Goal: Information Seeking & Learning: Learn about a topic

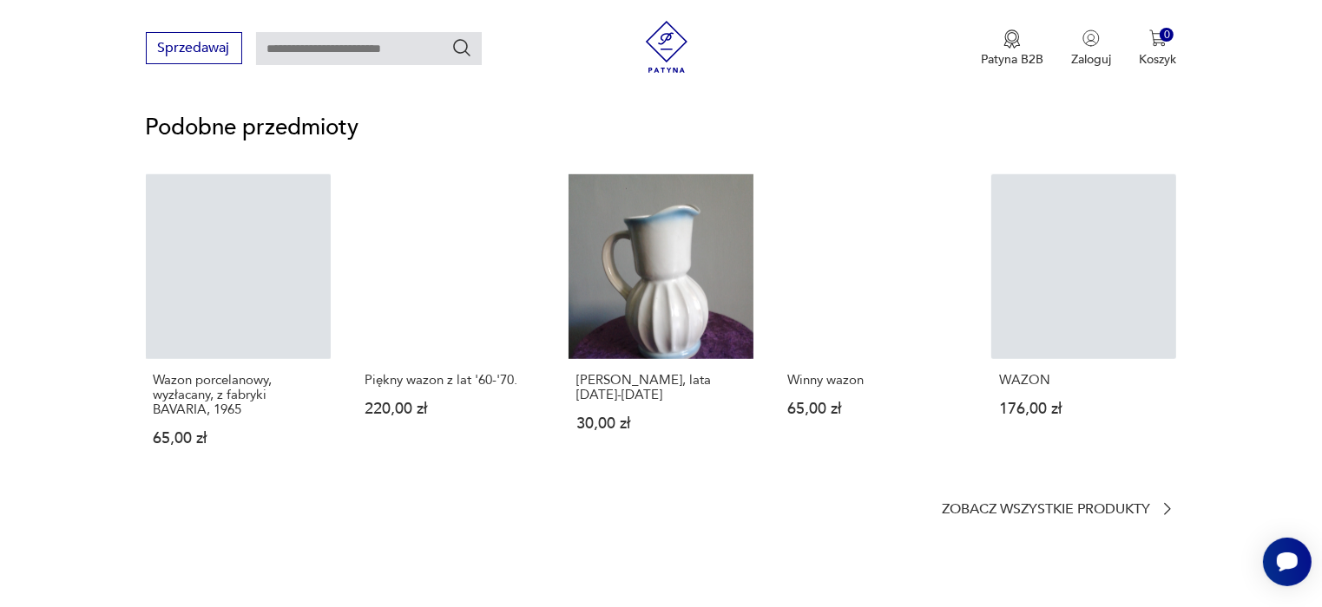
scroll to position [1368, 0]
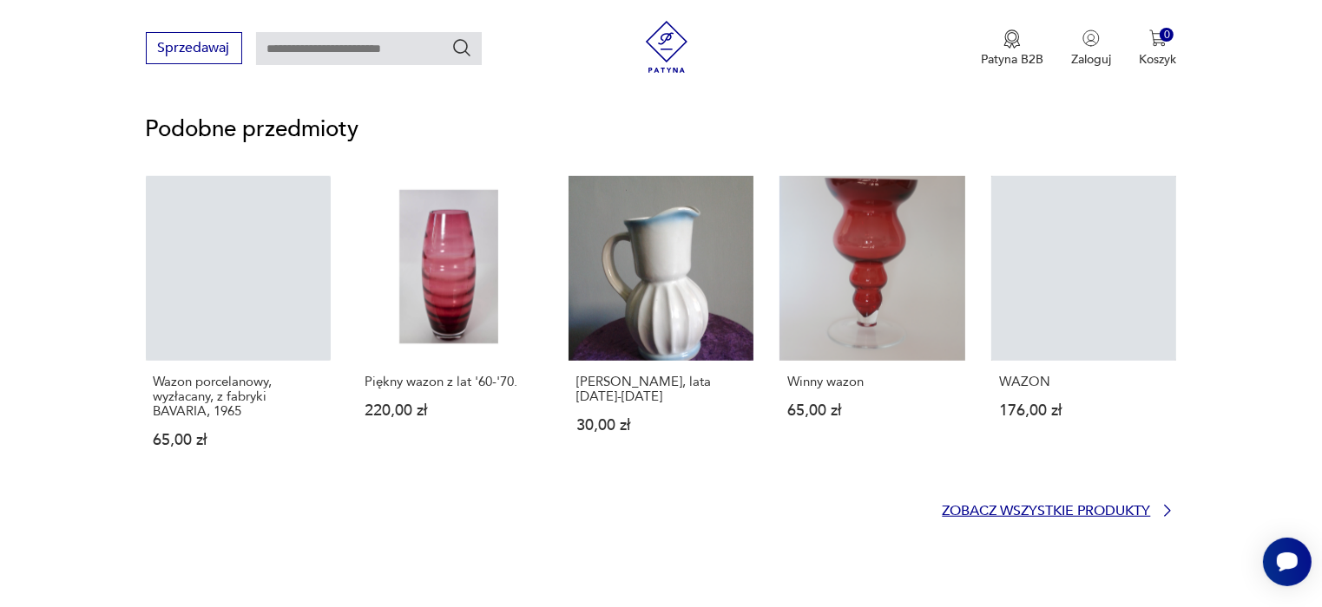
click at [977, 509] on p "Zobacz wszystkie produkty" at bounding box center [1046, 511] width 208 height 11
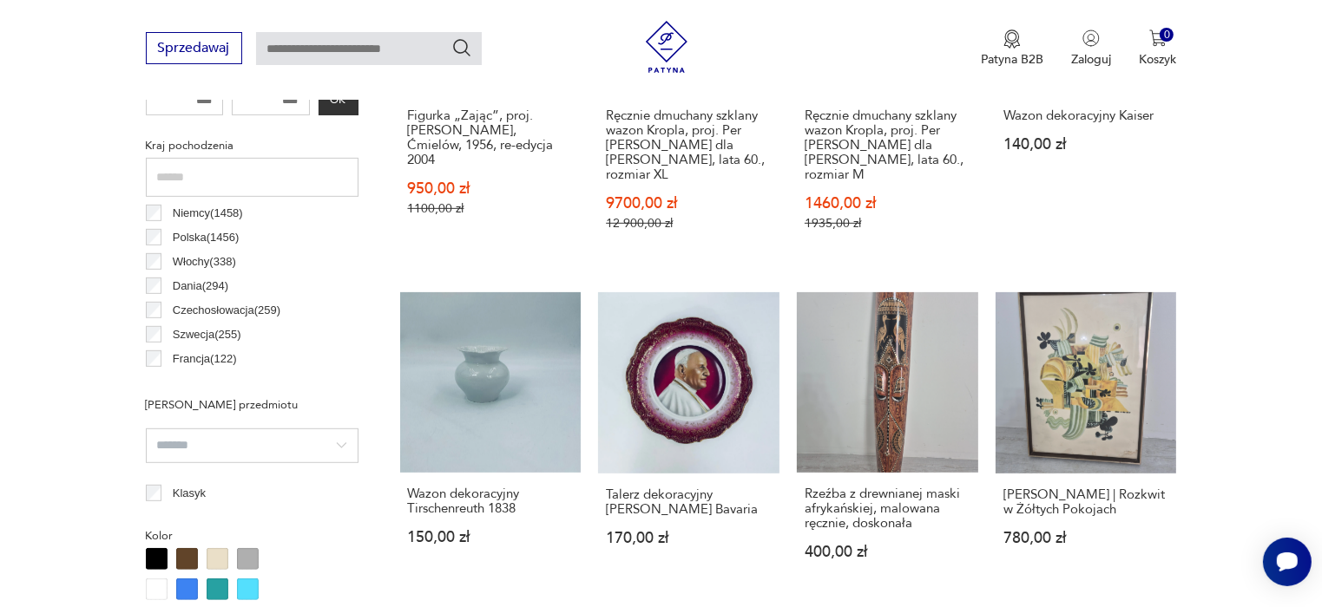
scroll to position [871, 0]
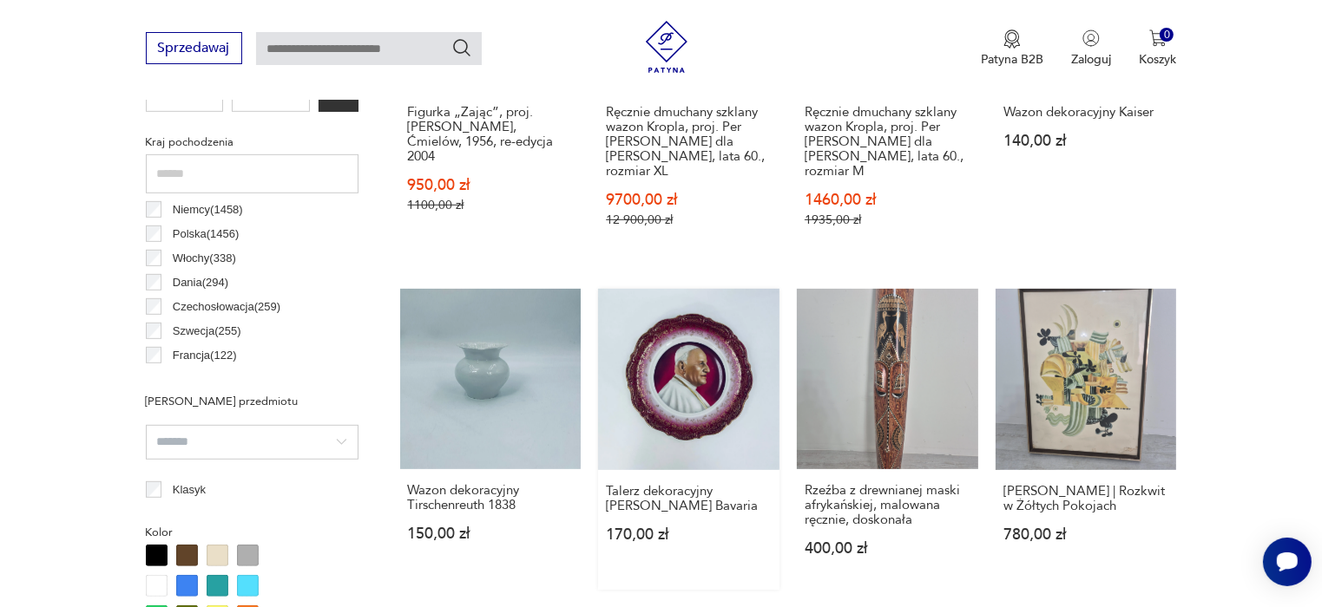
click at [675, 364] on link "Talerz dekoracyjny [PERSON_NAME] Bavaria 170,00 zł" at bounding box center [688, 440] width 181 height 302
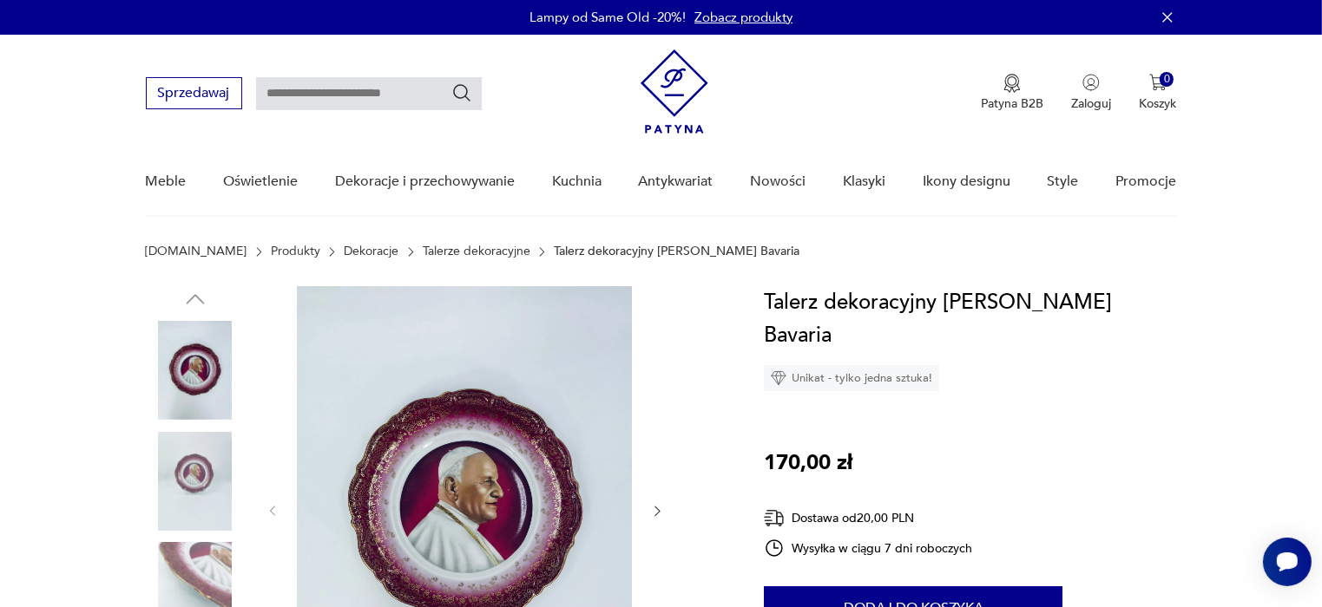
click at [196, 555] on img at bounding box center [195, 591] width 99 height 99
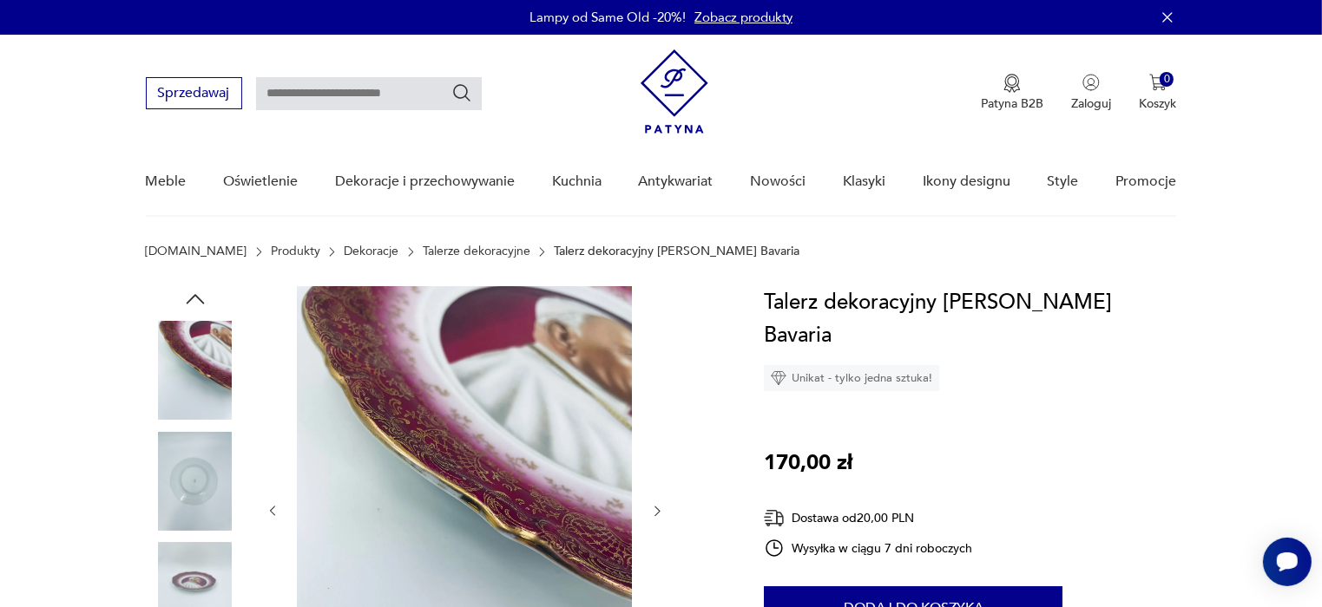
click at [187, 446] on img at bounding box center [195, 481] width 99 height 99
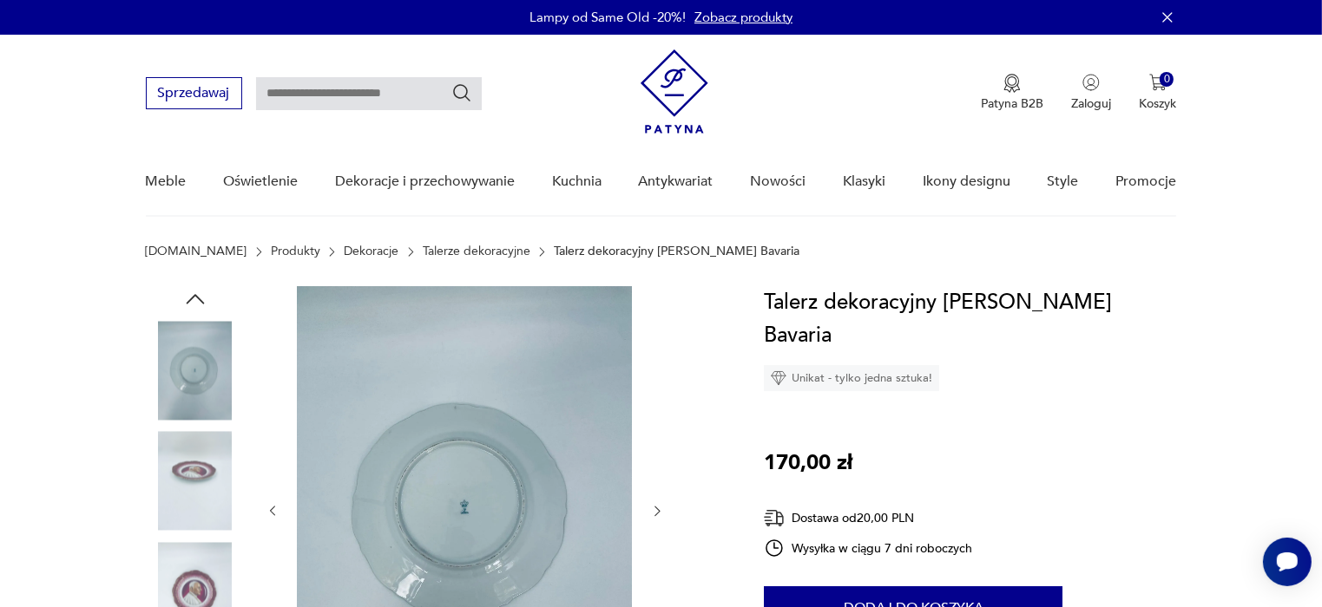
click at [203, 384] on img at bounding box center [195, 370] width 99 height 99
click at [199, 581] on img at bounding box center [195, 591] width 99 height 99
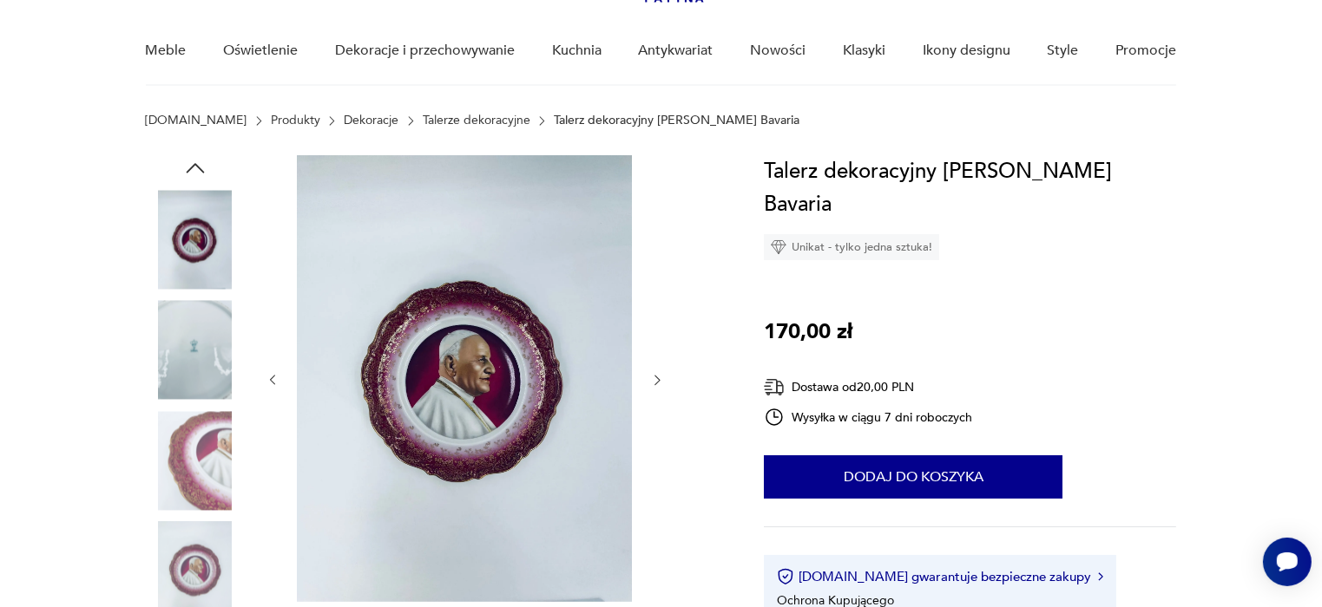
scroll to position [132, 0]
click at [199, 581] on img at bounding box center [195, 571] width 99 height 99
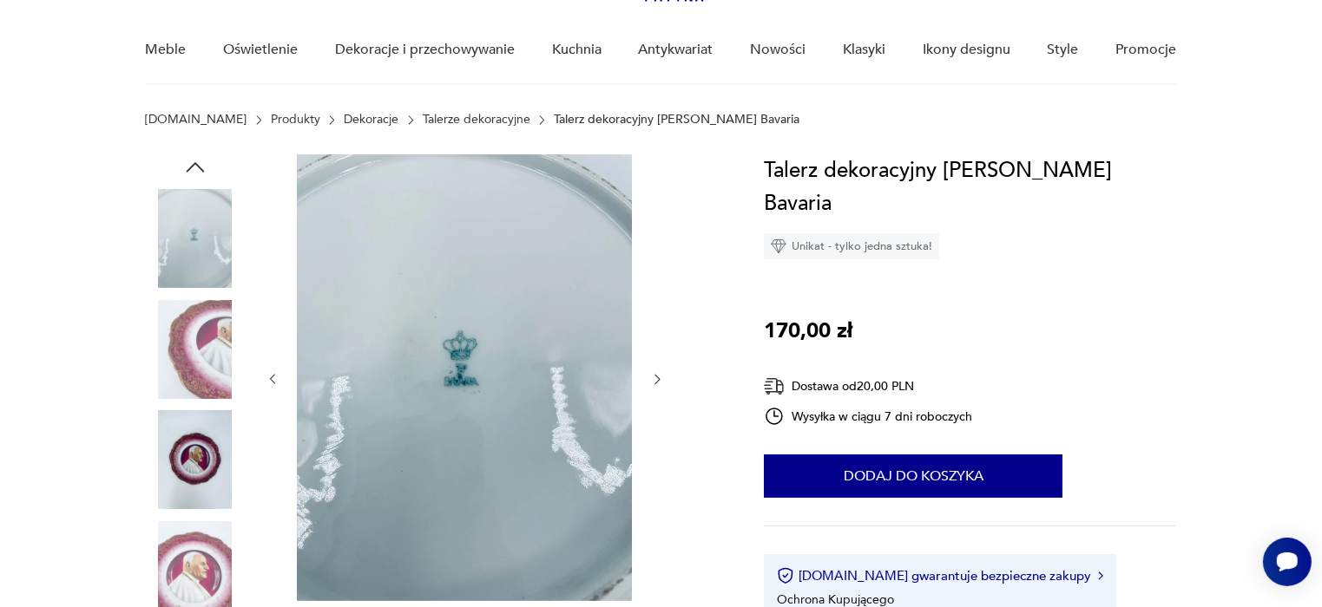
click at [205, 476] on img at bounding box center [195, 459] width 99 height 99
